Goal: Information Seeking & Learning: Learn about a topic

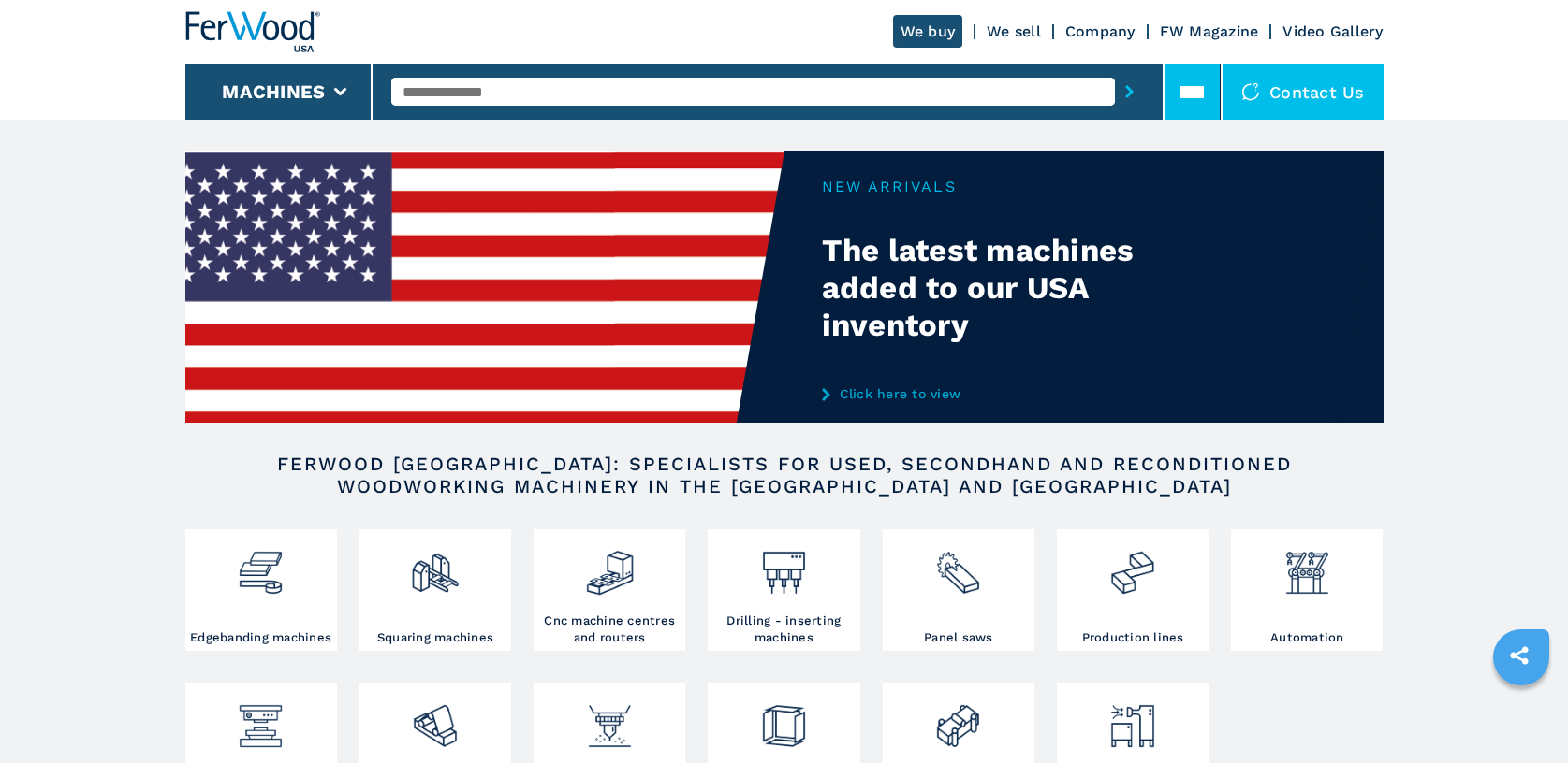
click at [1188, 99] on icon at bounding box center [1192, 92] width 23 height 23
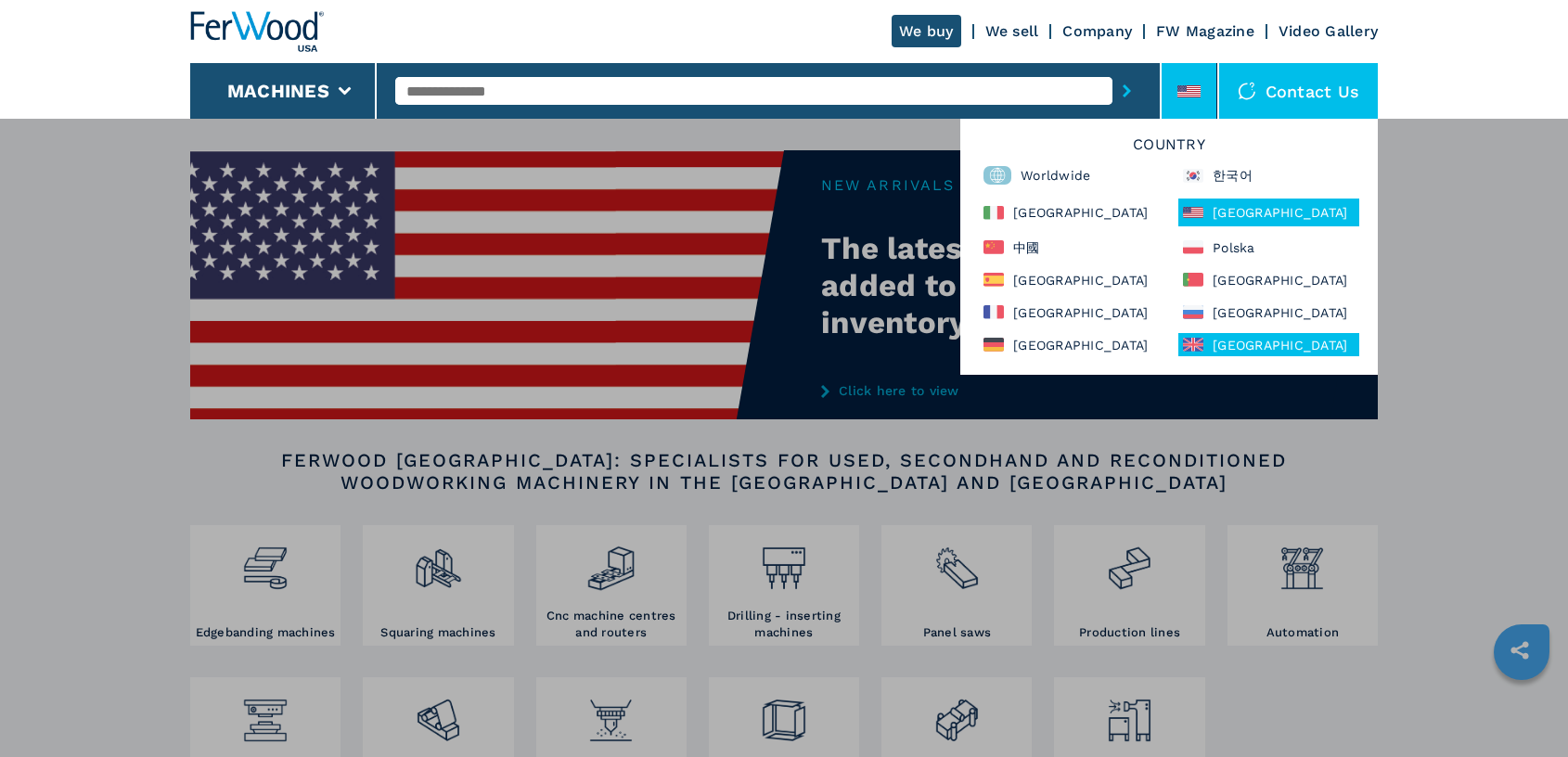
click at [1221, 339] on div "United Kingdom" at bounding box center [1269, 345] width 181 height 23
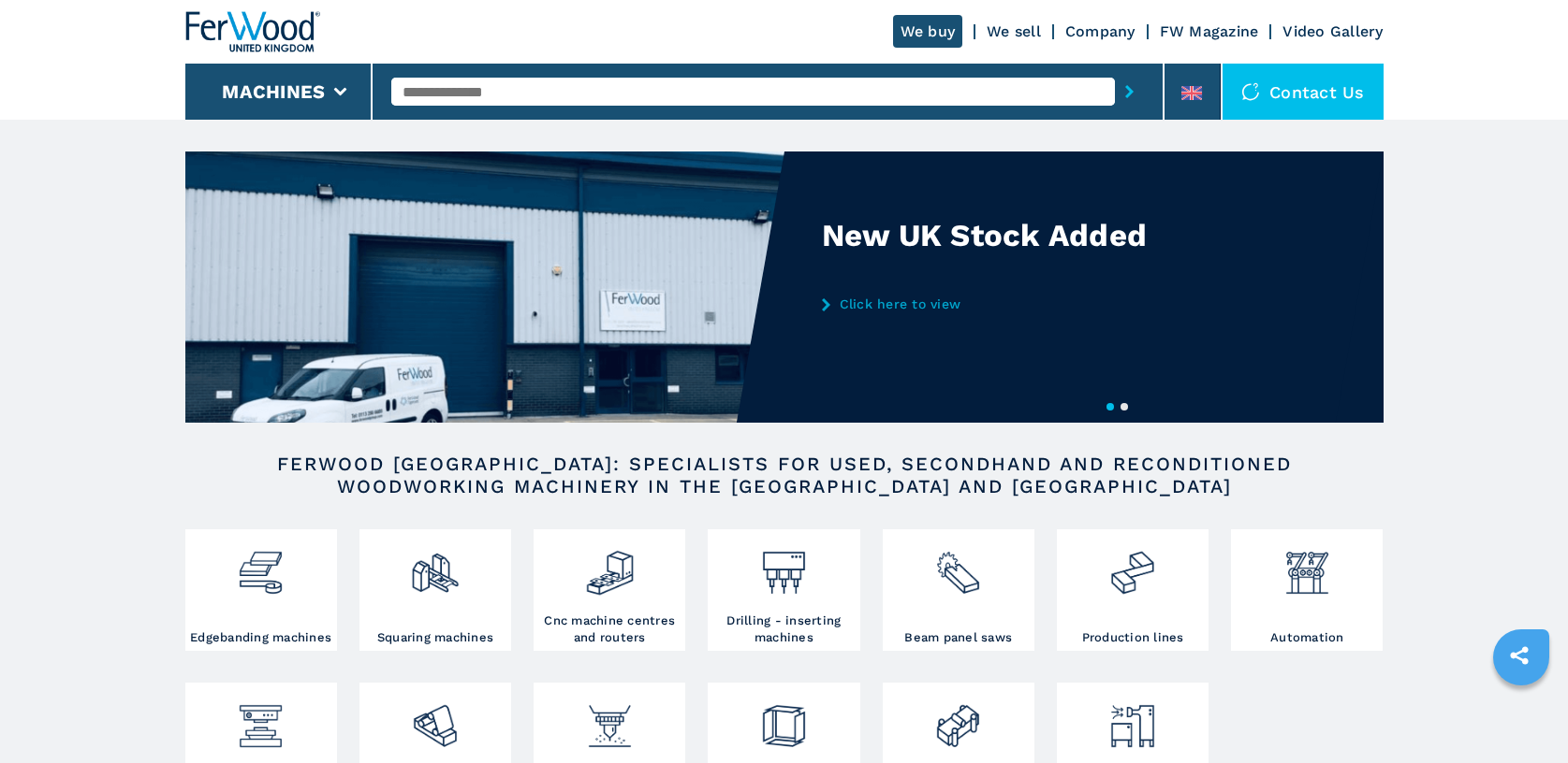
click at [709, 279] on img at bounding box center [485, 287] width 599 height 272
click at [922, 298] on div "1 2 New UK Stock Added Click here to view New UK Stock Added Click here to view" at bounding box center [784, 289] width 1198 height 274
click at [922, 303] on link "Click here to view" at bounding box center [1005, 304] width 367 height 15
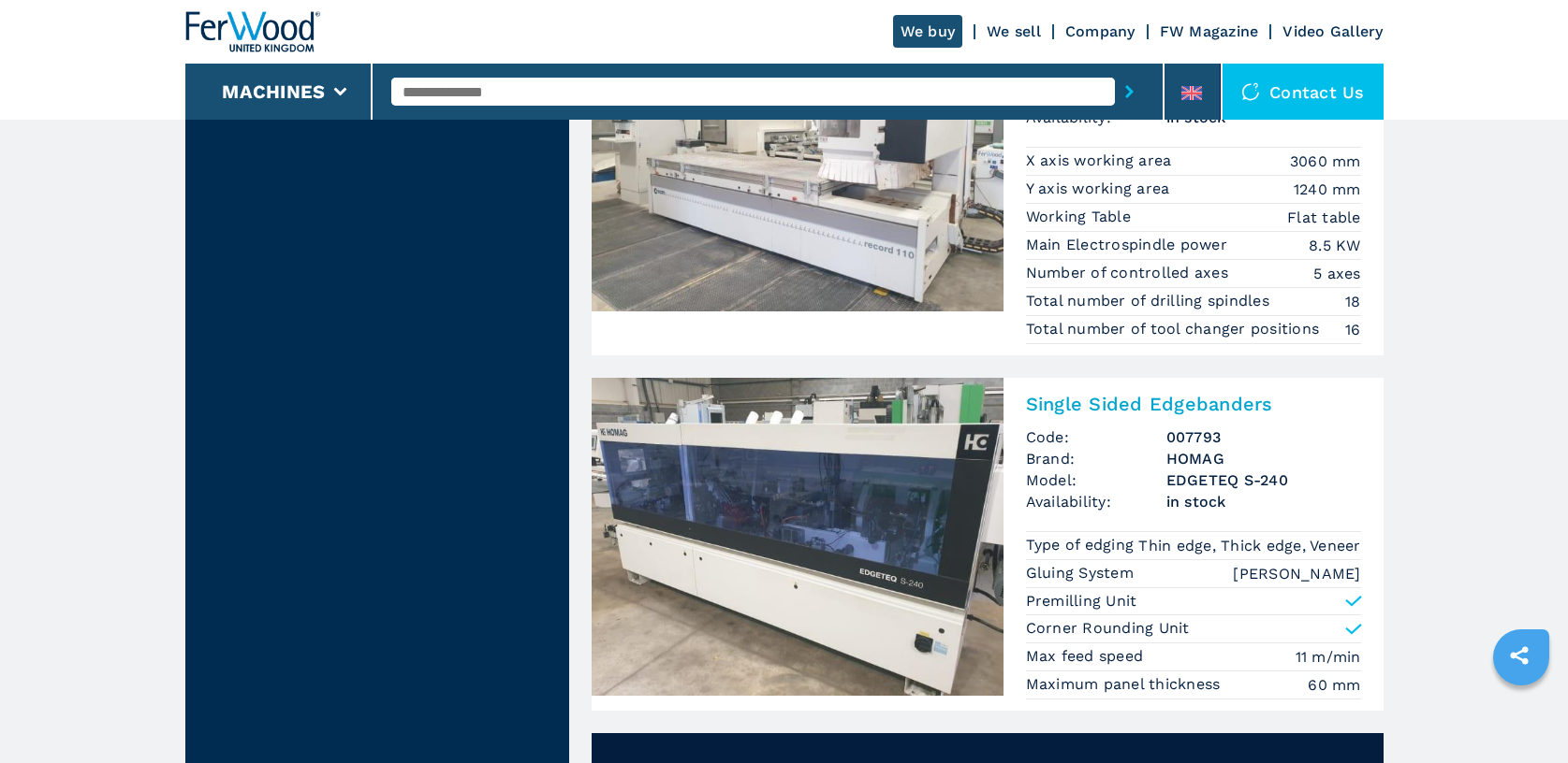
scroll to position [1403, 0]
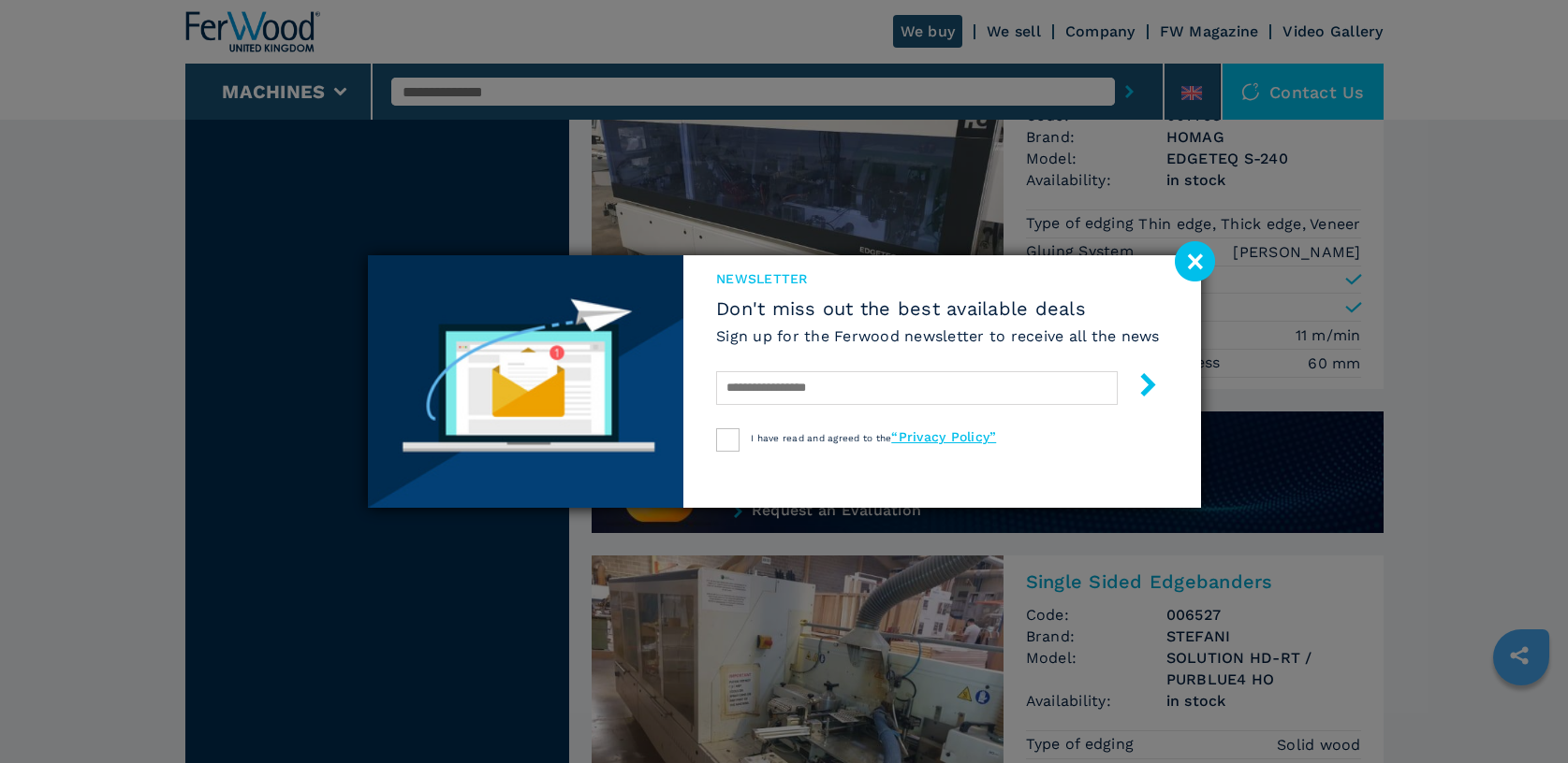
click at [1197, 268] on image at bounding box center [1194, 261] width 40 height 40
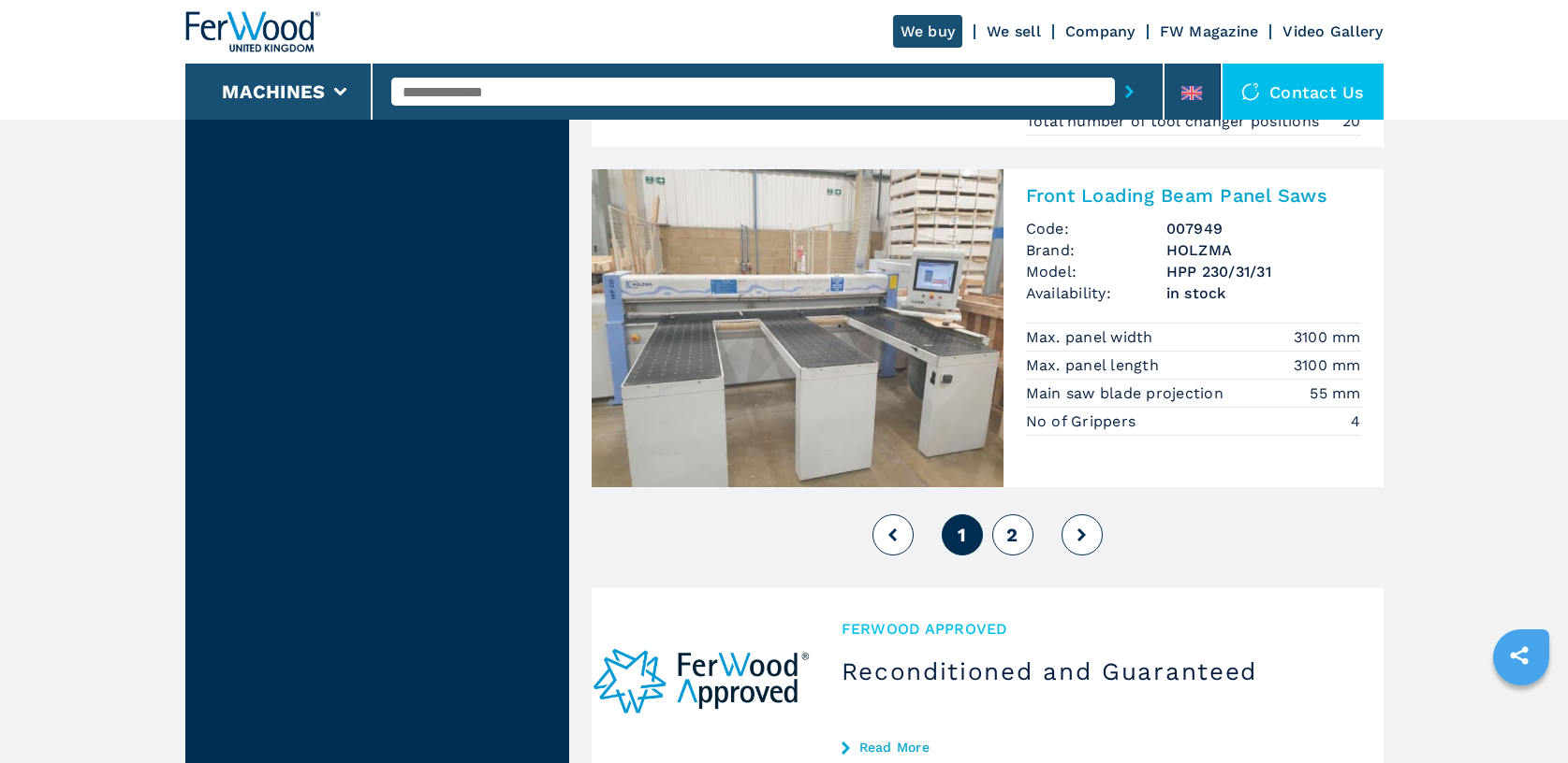
scroll to position [4490, 0]
click at [1011, 548] on span "2" at bounding box center [1012, 536] width 12 height 22
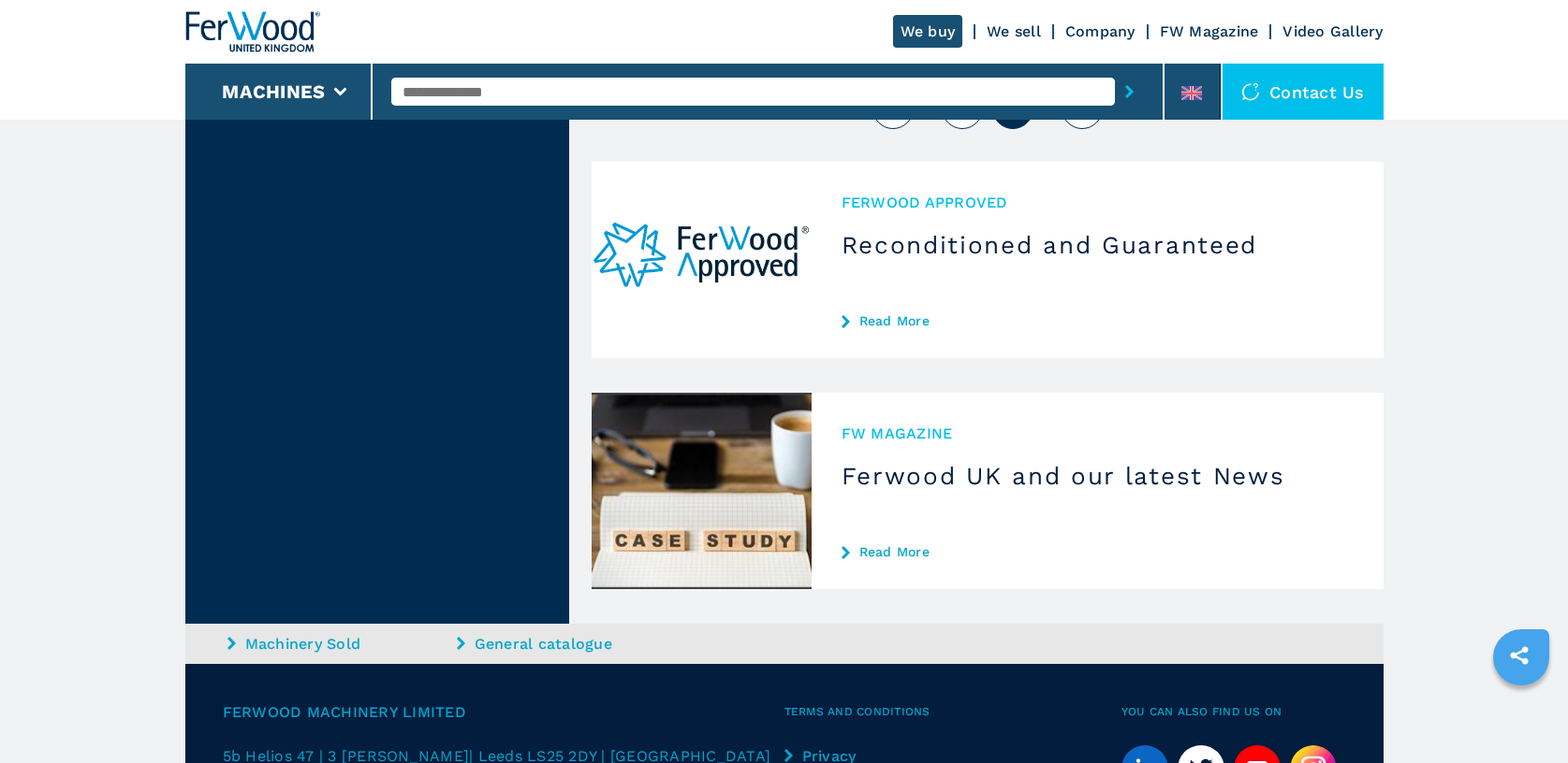
scroll to position [3368, 0]
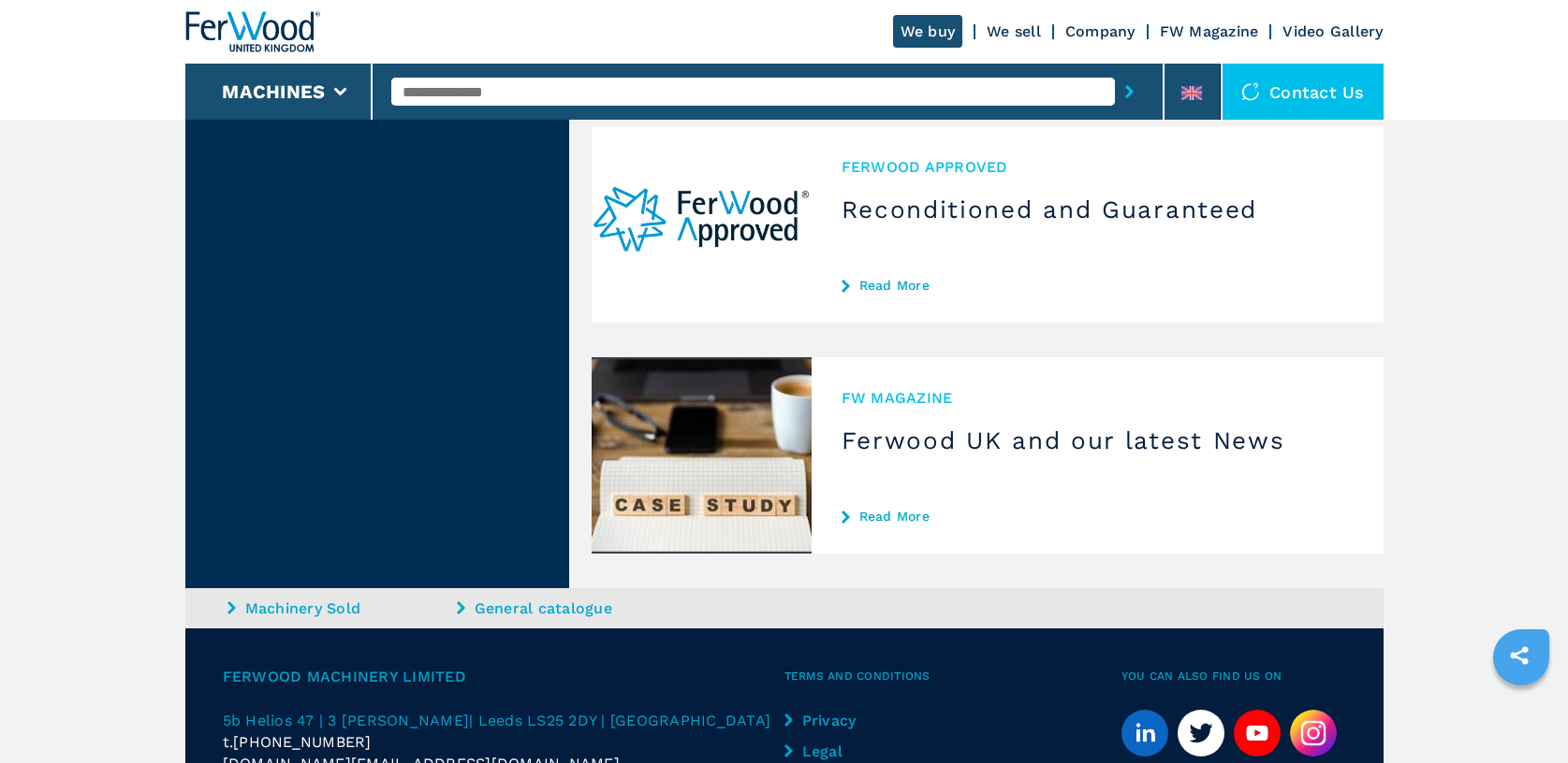
click at [527, 88] on input "text" at bounding box center [752, 91] width 723 height 28
type input "********"
click at [1115, 70] on button "submit-button" at bounding box center [1129, 91] width 29 height 43
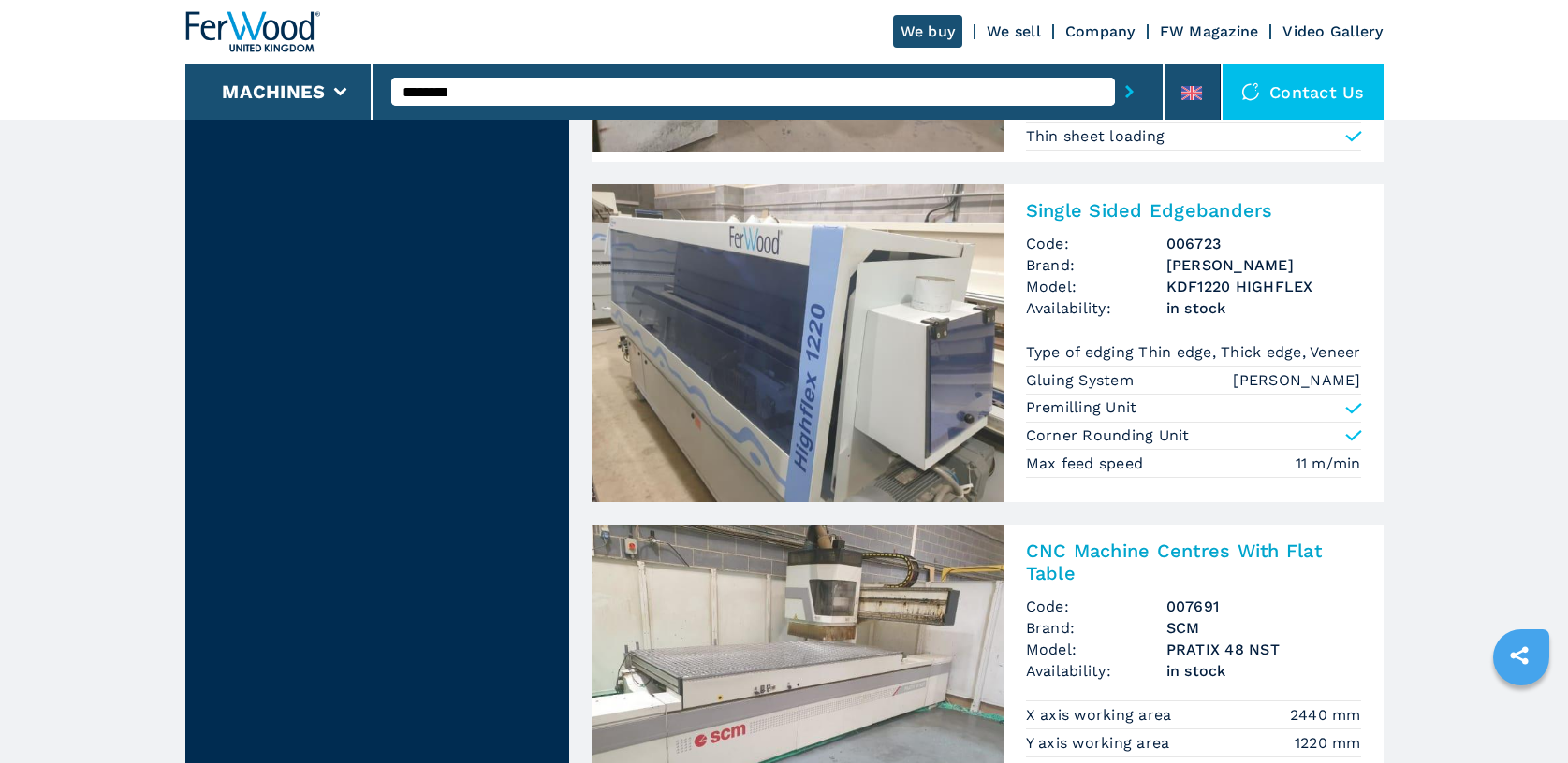
scroll to position [842, 0]
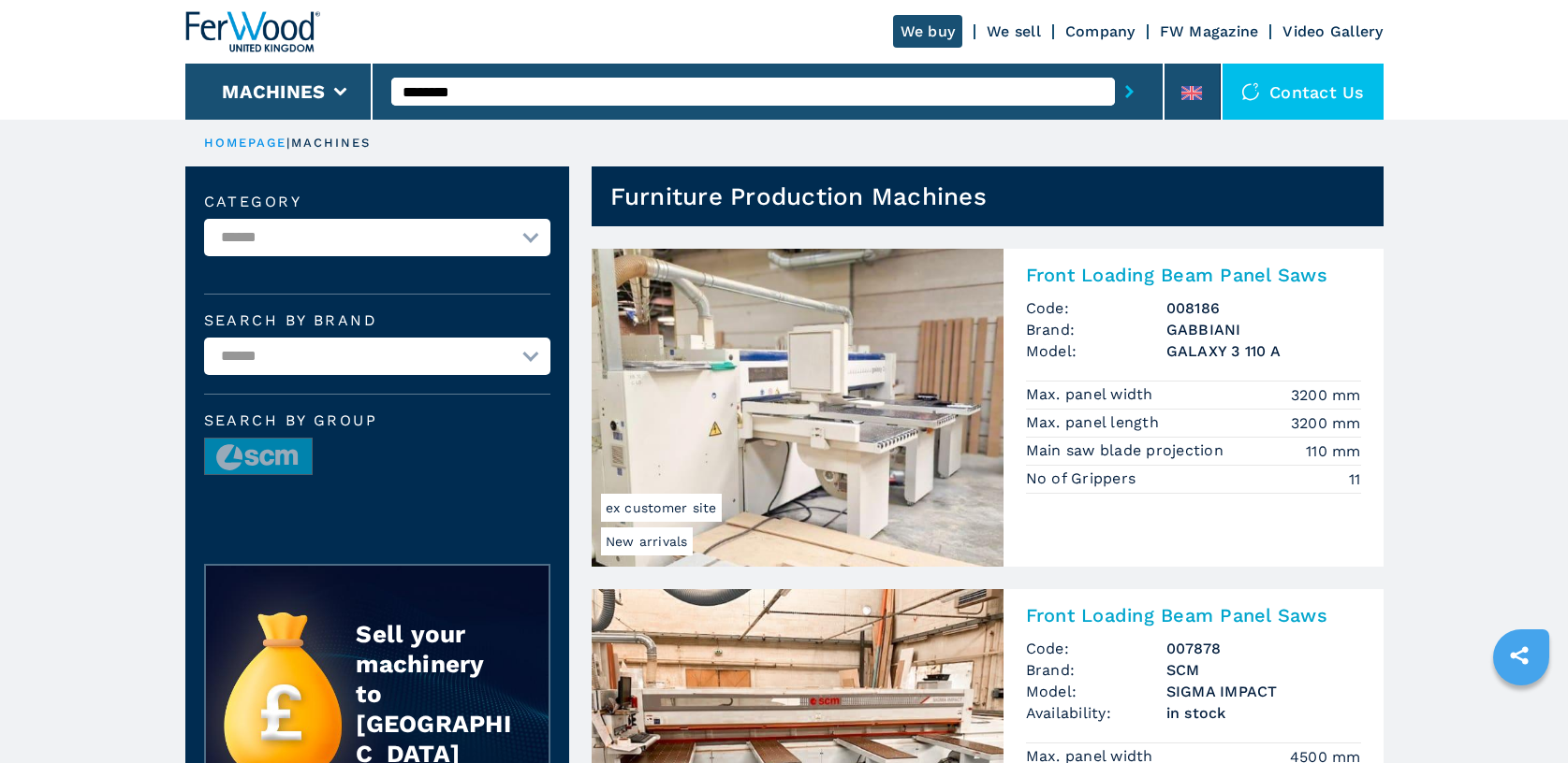
click at [778, 363] on img at bounding box center [797, 407] width 412 height 318
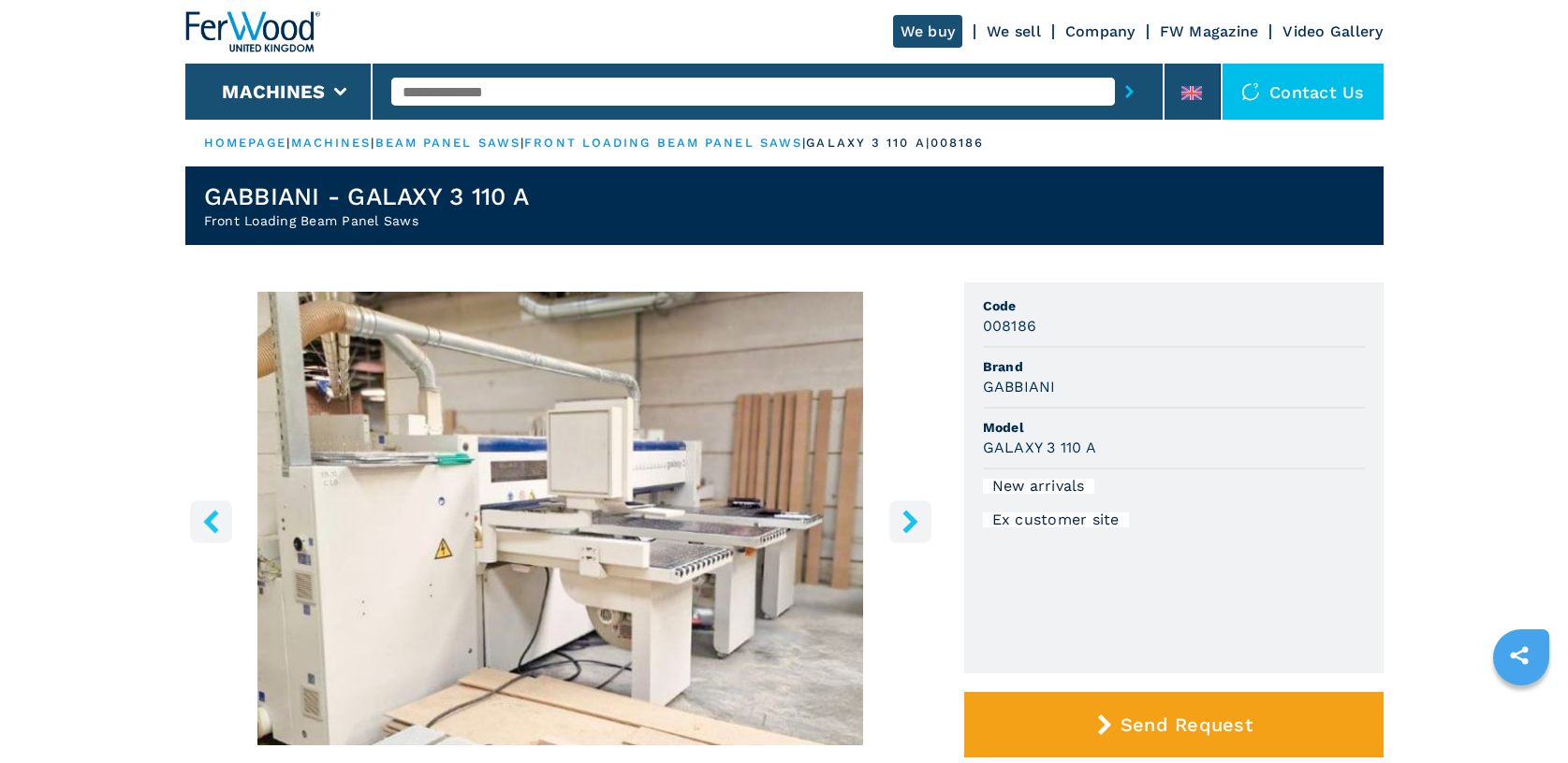
click at [899, 516] on icon "right-button" at bounding box center [910, 521] width 23 height 23
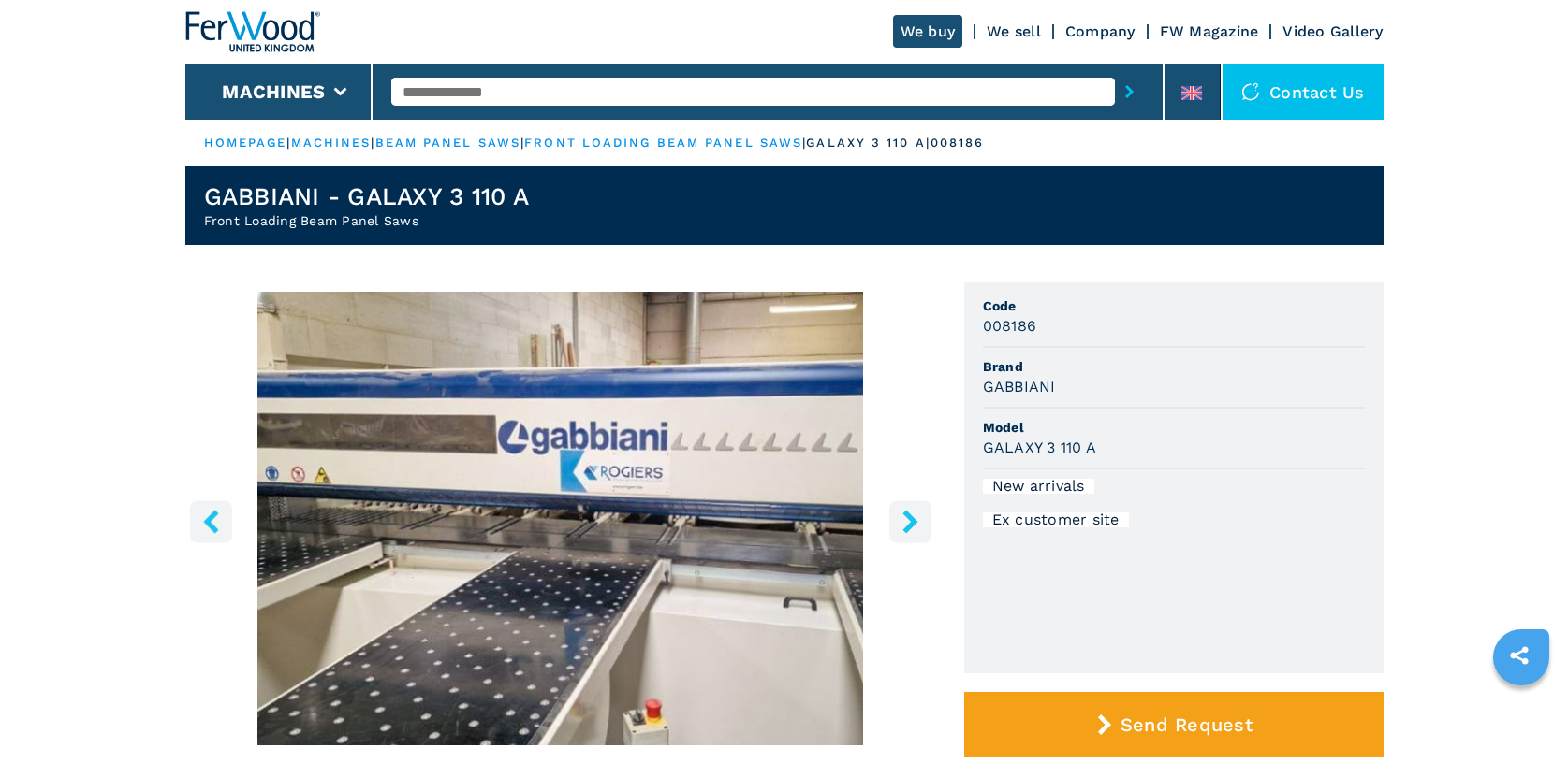
click at [899, 518] on icon "right-button" at bounding box center [910, 521] width 23 height 23
click at [905, 527] on icon "right-button" at bounding box center [910, 521] width 15 height 23
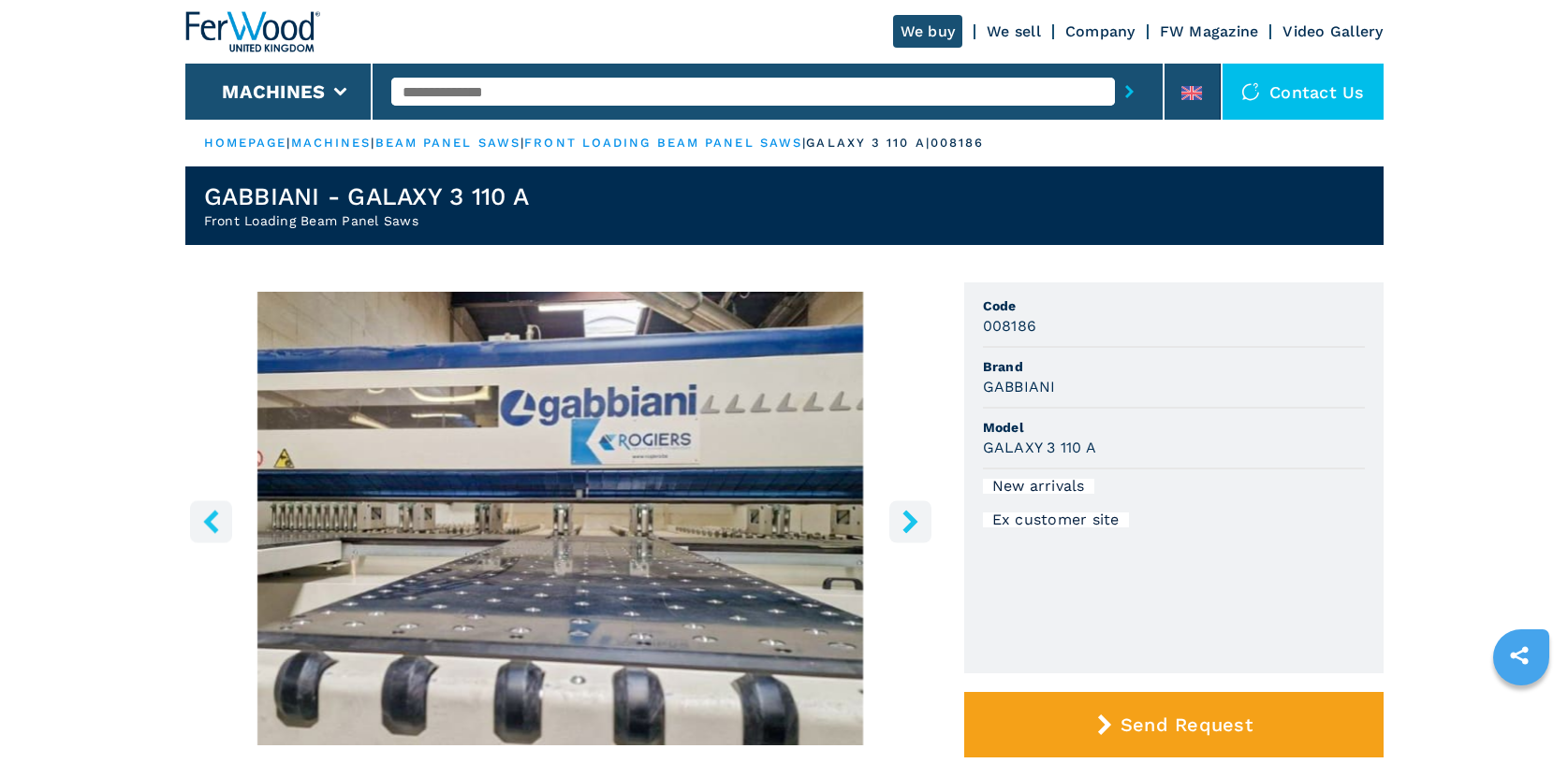
click at [905, 525] on icon "right-button" at bounding box center [910, 521] width 23 height 23
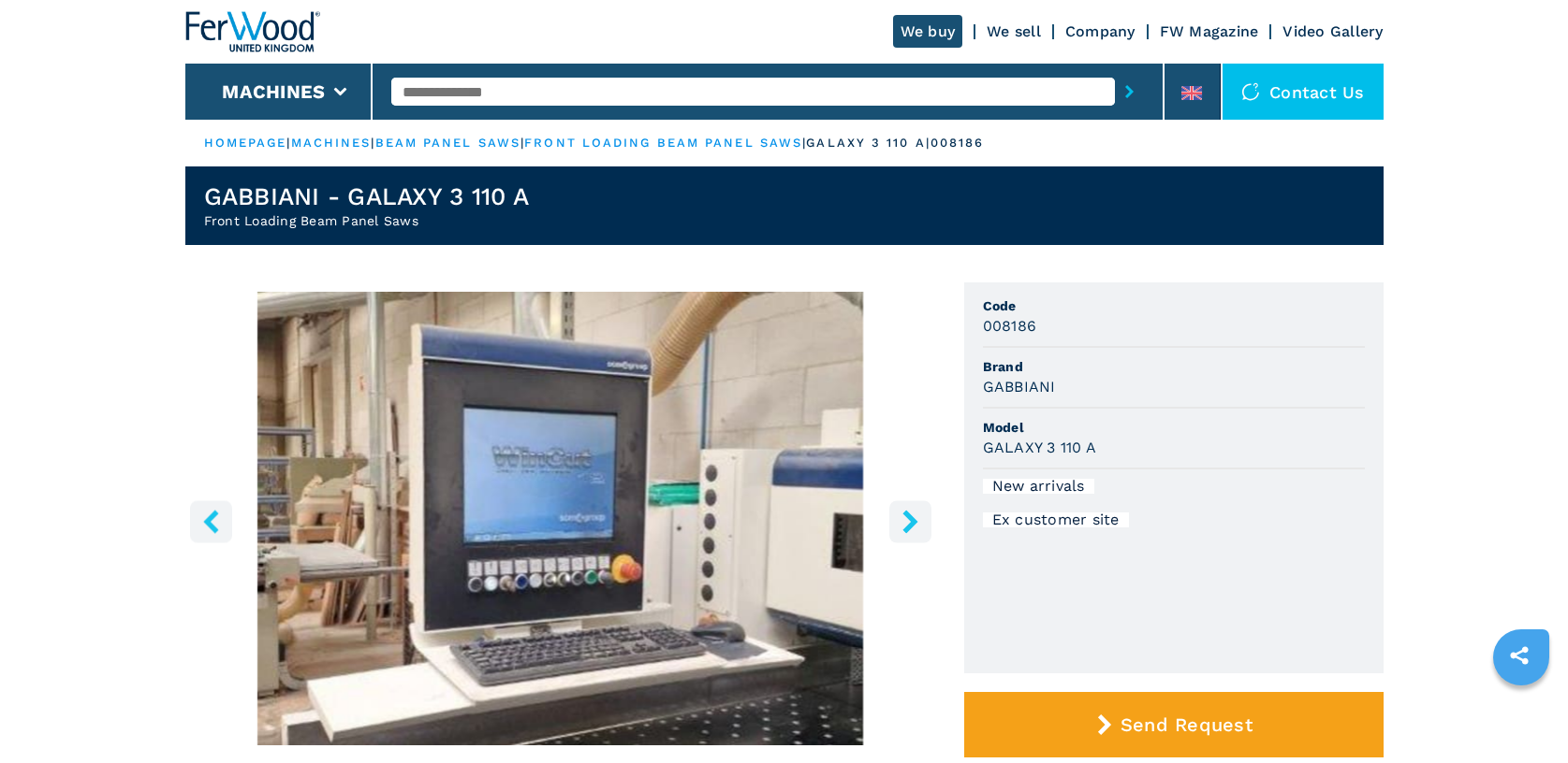
click at [905, 525] on icon "right-button" at bounding box center [910, 521] width 23 height 23
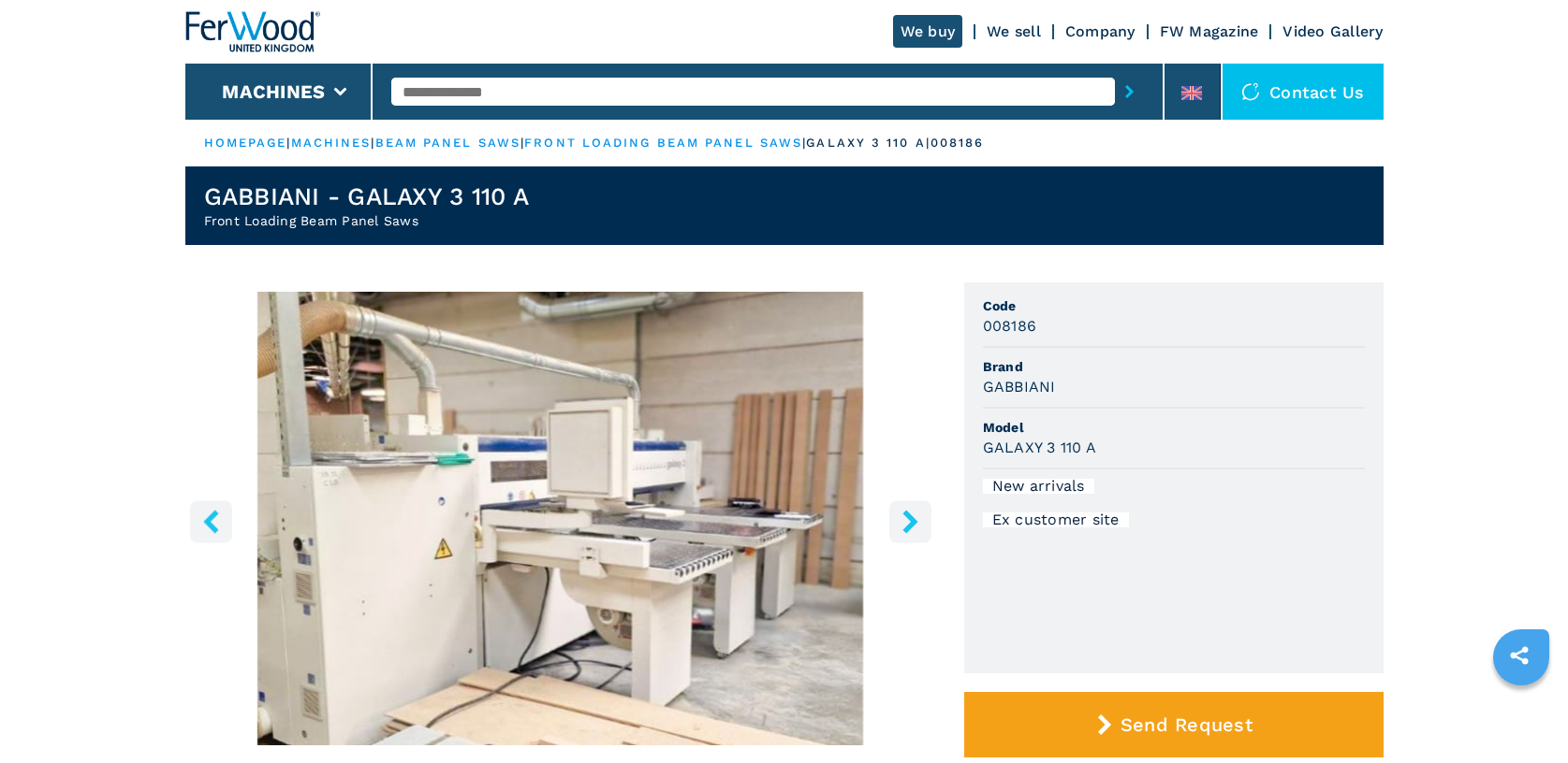
click at [905, 525] on icon "right-button" at bounding box center [910, 521] width 23 height 23
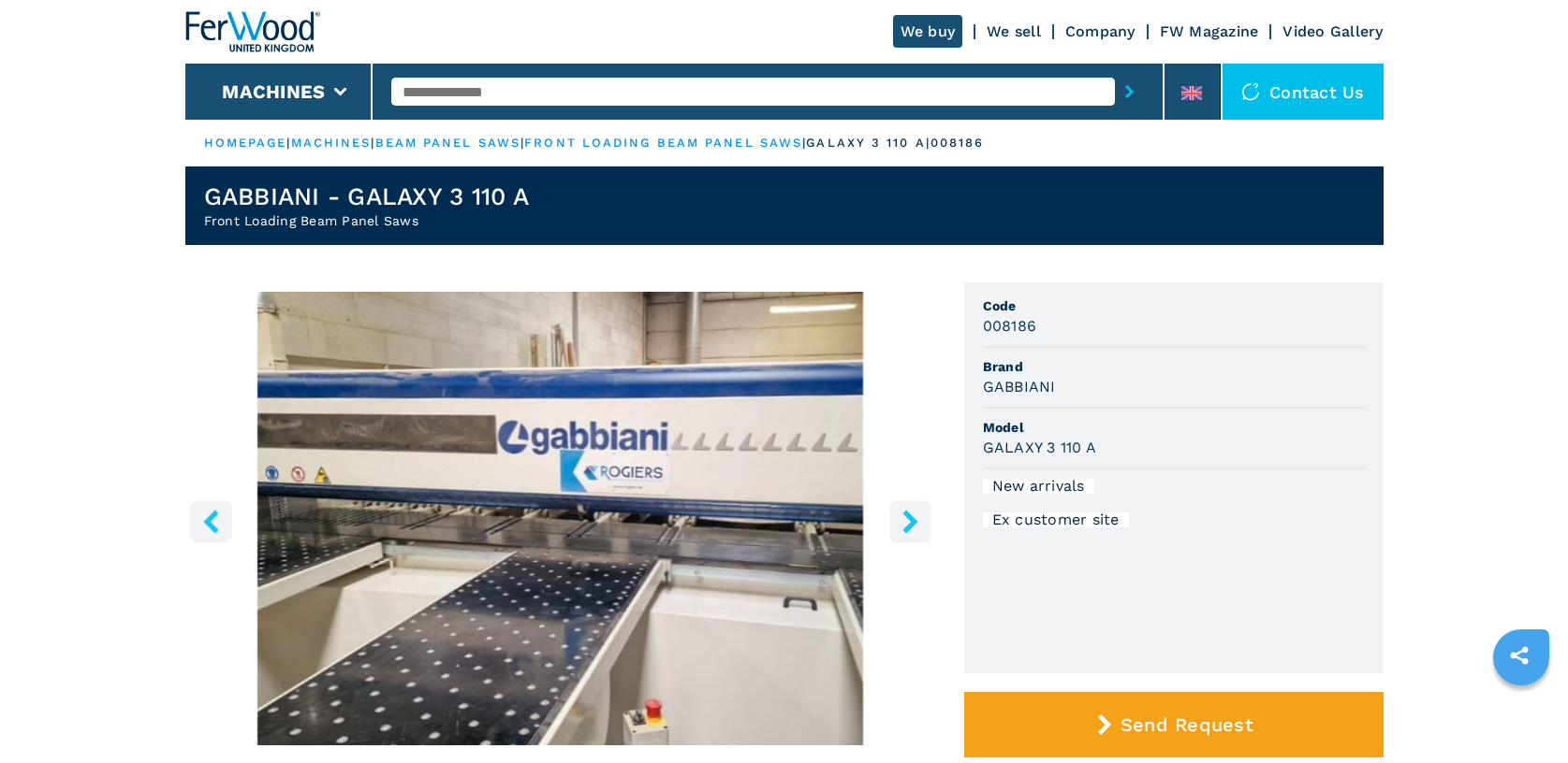
click at [905, 525] on icon "right-button" at bounding box center [910, 521] width 23 height 23
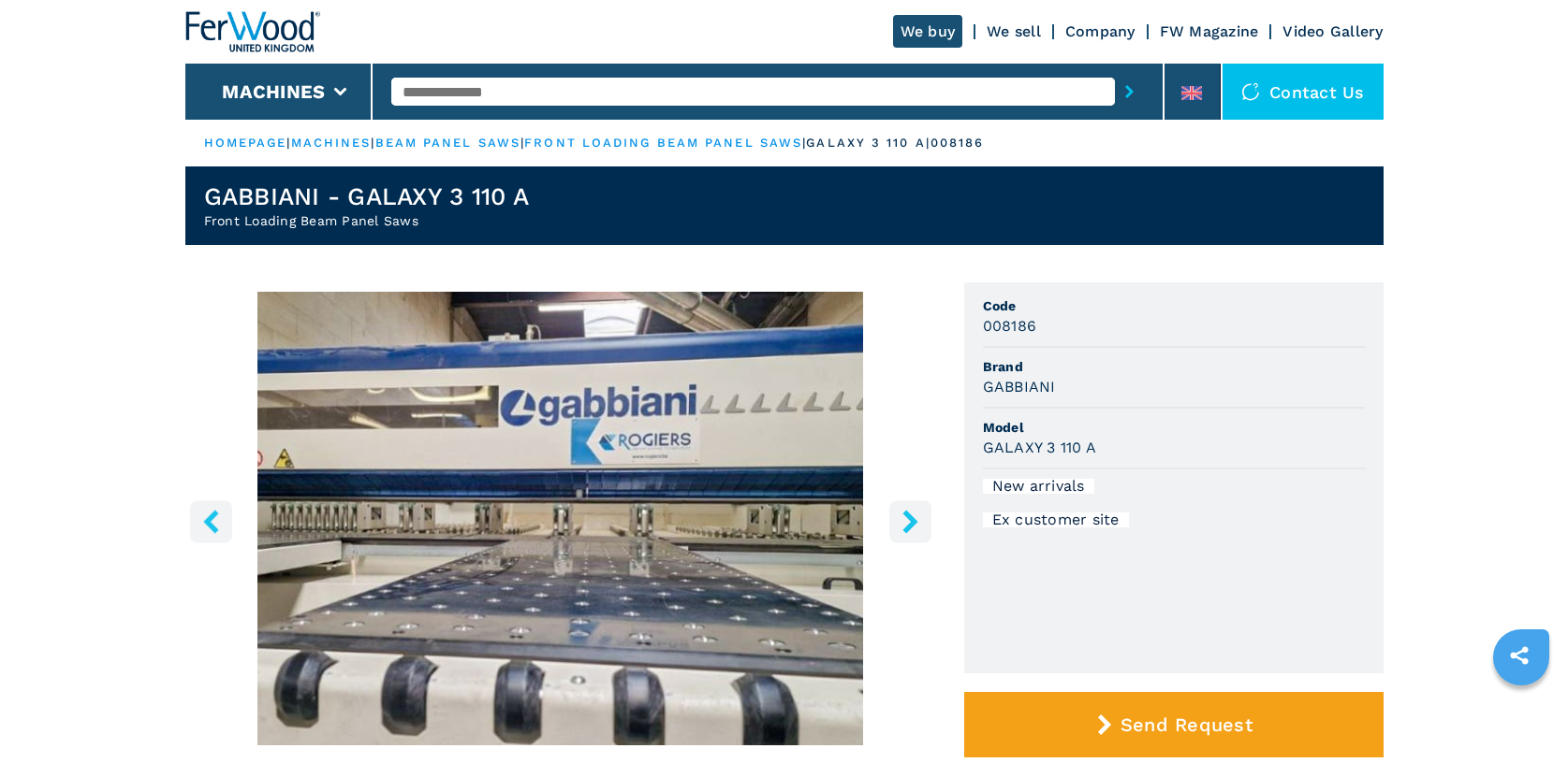
click at [905, 525] on icon "right-button" at bounding box center [910, 521] width 23 height 23
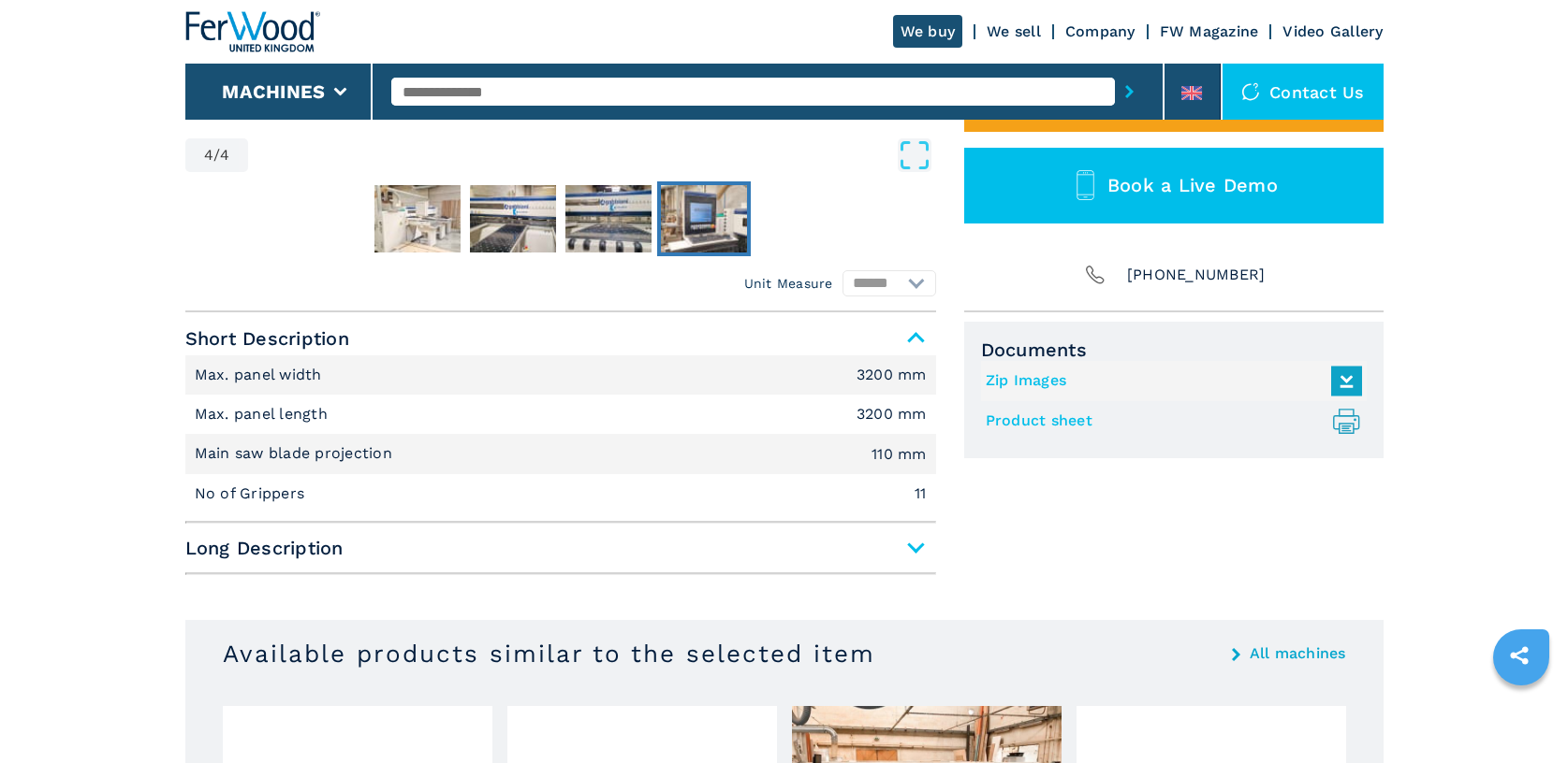
scroll to position [655, 0]
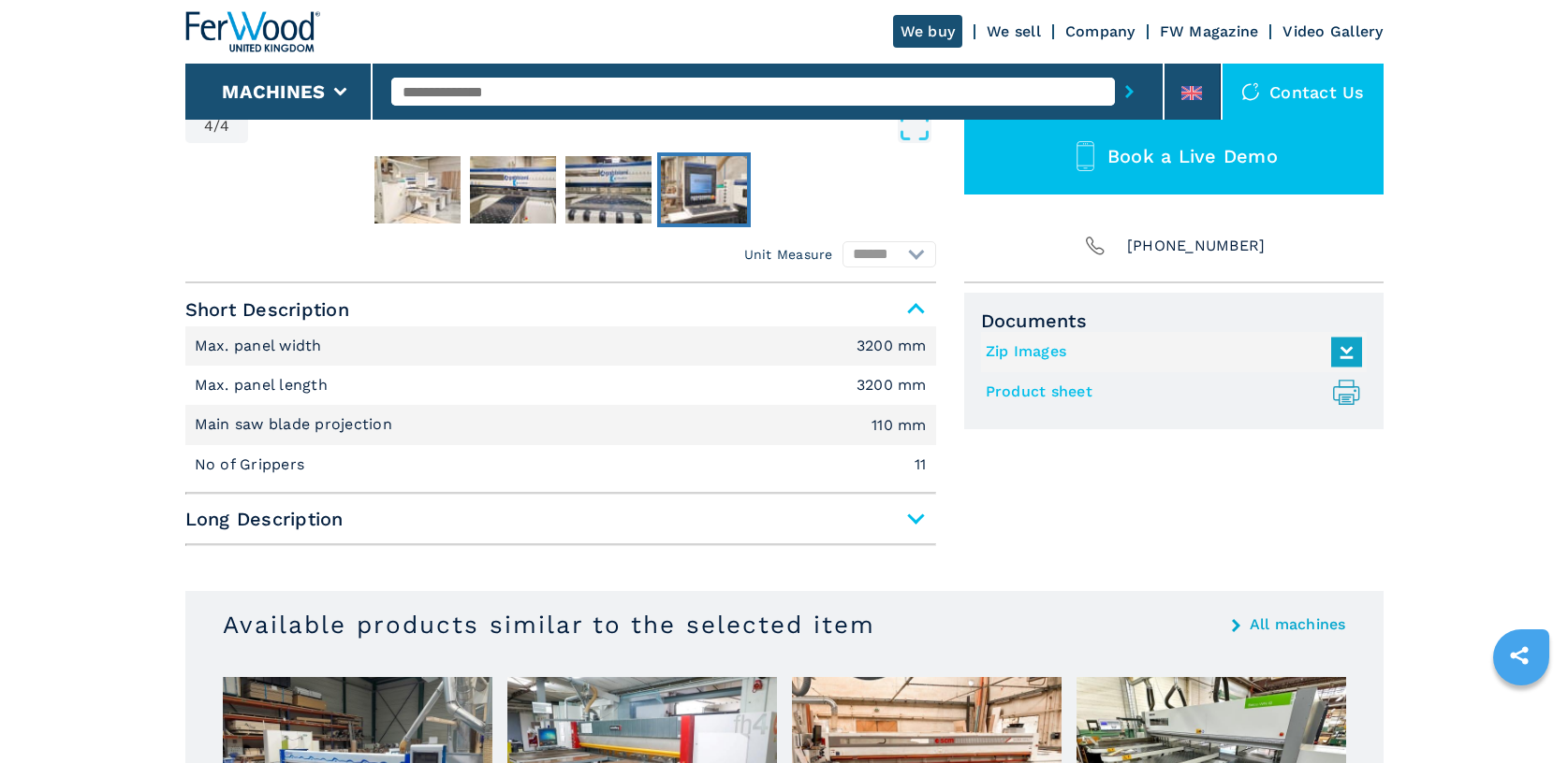
click at [736, 508] on span "Long Description" at bounding box center [561, 518] width 751 height 34
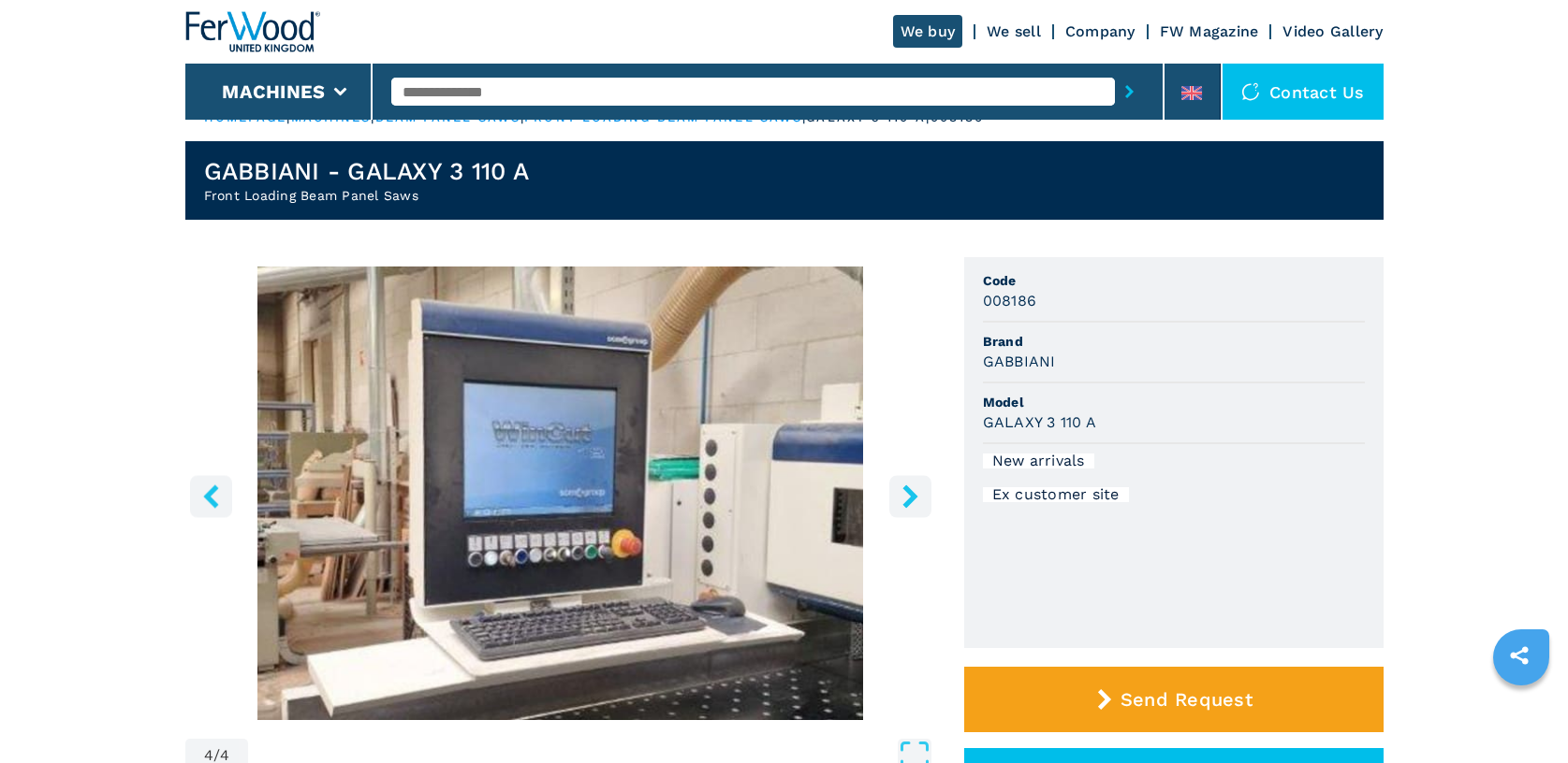
scroll to position [0, 0]
